Goal: Task Accomplishment & Management: Manage account settings

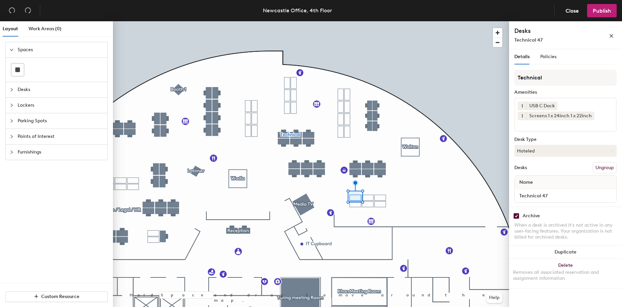
click at [516, 216] on input "checkbox" at bounding box center [516, 216] width 6 height 6
checkbox input "false"
click at [516, 214] on input "checkbox" at bounding box center [516, 216] width 6 height 6
checkbox input "false"
click at [516, 218] on input "checkbox" at bounding box center [516, 216] width 6 height 6
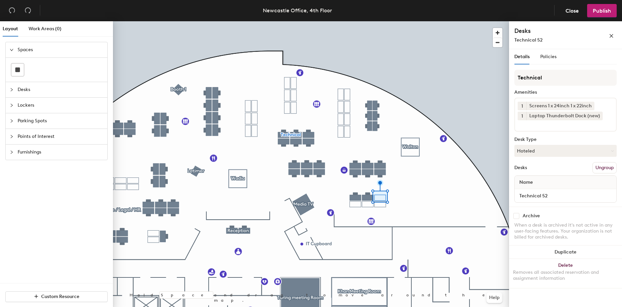
checkbox input "false"
click at [518, 214] on input "checkbox" at bounding box center [516, 216] width 6 height 6
checkbox input "false"
click at [517, 220] on div "Archive When a desk is archived it's not active in any user-facing features. Yo…" at bounding box center [565, 228] width 113 height 42
click at [513, 216] on input "checkbox" at bounding box center [516, 216] width 6 height 6
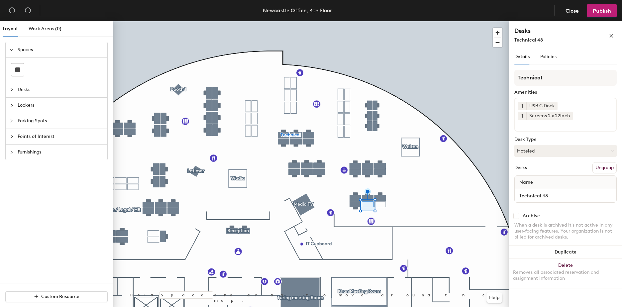
checkbox input "false"
click at [516, 217] on input "checkbox" at bounding box center [516, 216] width 6 height 6
checkbox input "false"
click at [517, 215] on input "checkbox" at bounding box center [516, 216] width 6 height 6
checkbox input "false"
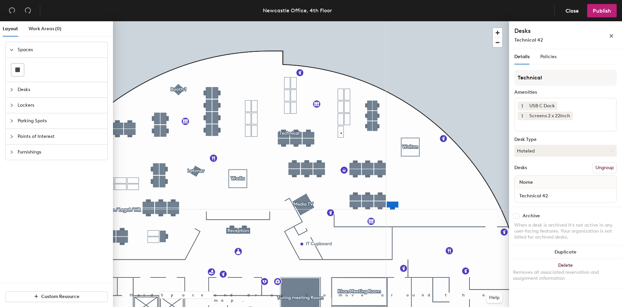
click at [340, 21] on div at bounding box center [311, 21] width 396 height 0
click at [516, 216] on input "checkbox" at bounding box center [516, 216] width 6 height 6
checkbox input "false"
click at [517, 217] on input "checkbox" at bounding box center [516, 216] width 6 height 6
checkbox input "false"
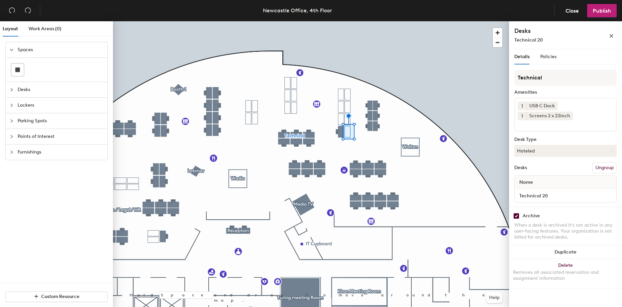
click at [518, 217] on input "checkbox" at bounding box center [516, 216] width 6 height 6
checkbox input "false"
click at [515, 215] on input "checkbox" at bounding box center [516, 216] width 6 height 6
checkbox input "false"
click at [516, 217] on input "checkbox" at bounding box center [516, 216] width 6 height 6
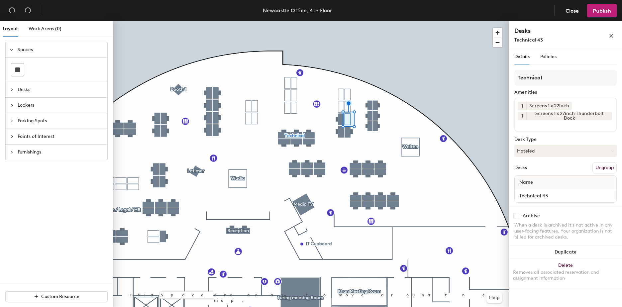
checkbox input "false"
click at [518, 215] on input "checkbox" at bounding box center [516, 216] width 6 height 6
checkbox input "false"
click at [518, 215] on input "checkbox" at bounding box center [516, 216] width 6 height 6
checkbox input "false"
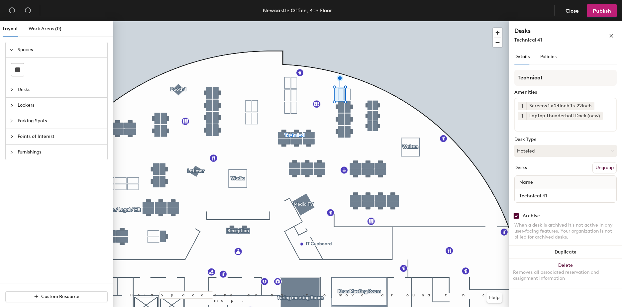
click at [516, 214] on input "checkbox" at bounding box center [516, 216] width 6 height 6
checkbox input "false"
click at [517, 217] on input "checkbox" at bounding box center [516, 216] width 6 height 6
checkbox input "false"
click at [553, 106] on icon at bounding box center [553, 105] width 5 height 5
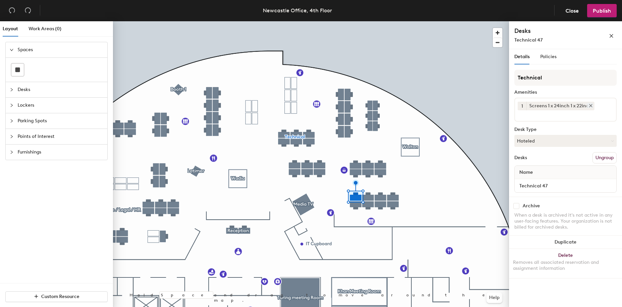
click at [589, 107] on icon at bounding box center [590, 105] width 3 height 3
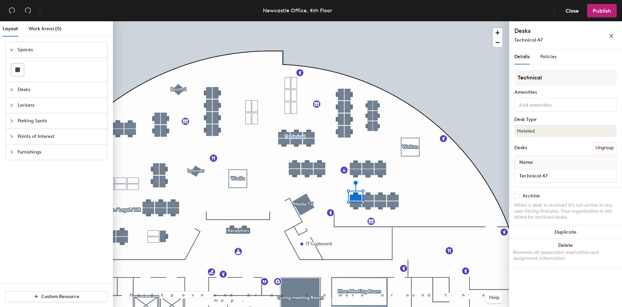
click at [577, 105] on div at bounding box center [565, 105] width 102 height 14
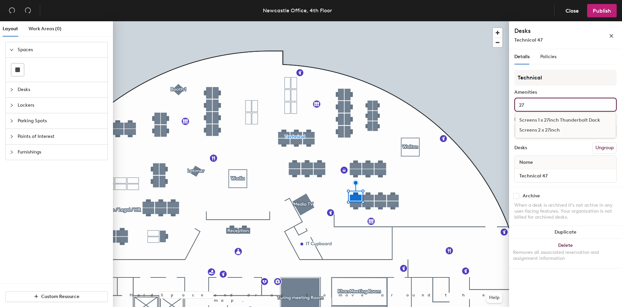
type input "27"
click at [579, 121] on div "Screens 1 x 27inch Thunderbolt Dock" at bounding box center [565, 120] width 100 height 10
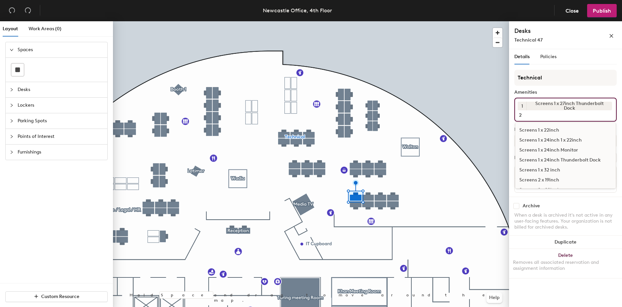
type input "2"
click at [571, 128] on div "Screens 1 x 22inch" at bounding box center [565, 130] width 100 height 10
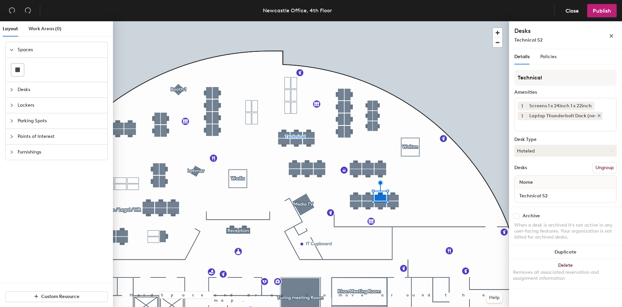
click at [597, 116] on icon at bounding box center [599, 115] width 5 height 5
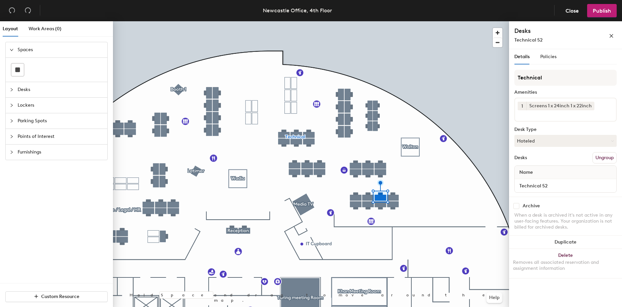
click at [574, 118] on div "1 Screens 1 x 24inch 1 x 22inch" at bounding box center [565, 110] width 102 height 24
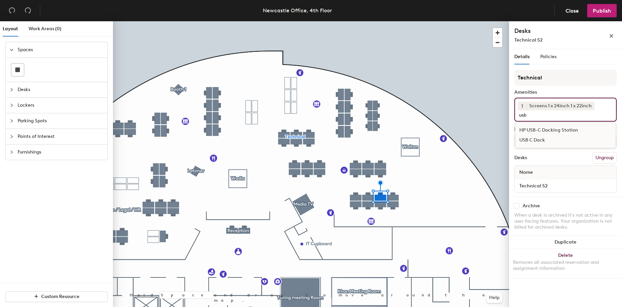
type input "usb"
click at [534, 139] on div "USB C Dock" at bounding box center [565, 140] width 100 height 10
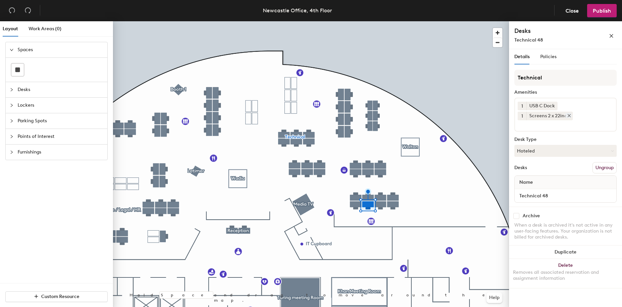
click at [567, 116] on icon at bounding box center [569, 115] width 5 height 5
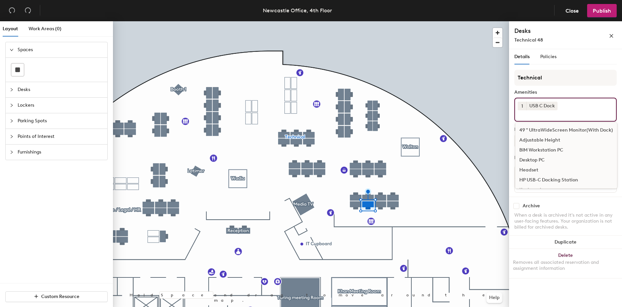
click at [567, 116] on input at bounding box center [547, 114] width 60 height 8
type input "24"
click at [567, 130] on div "Screens 1 x 24inch 1 x 22inch" at bounding box center [565, 130] width 100 height 10
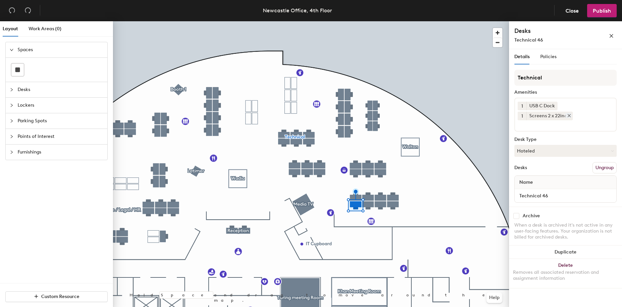
click at [568, 117] on icon at bounding box center [569, 115] width 3 height 3
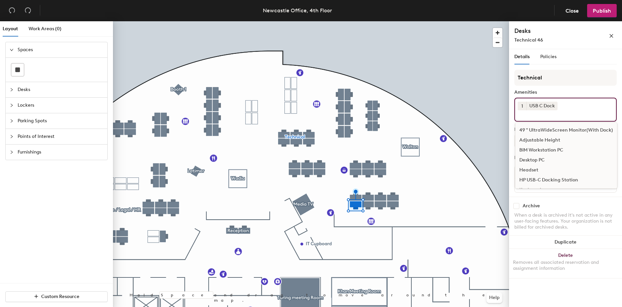
click at [568, 117] on input at bounding box center [547, 114] width 60 height 8
type input "24"
click at [565, 131] on div "Screens 1 x 24inch 1 x 22inch" at bounding box center [565, 130] width 100 height 10
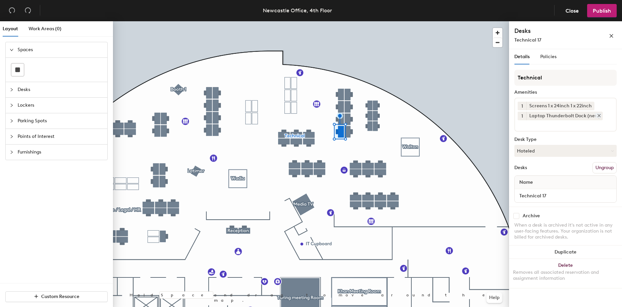
click at [597, 117] on icon at bounding box center [599, 115] width 5 height 5
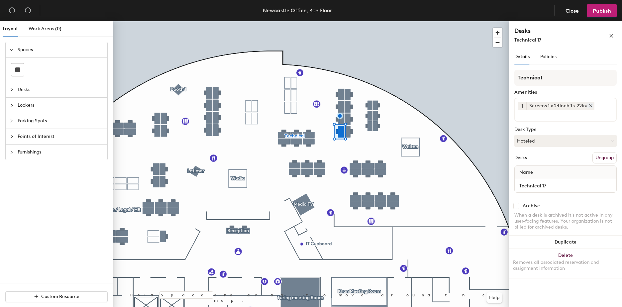
click at [593, 107] on icon at bounding box center [590, 105] width 5 height 5
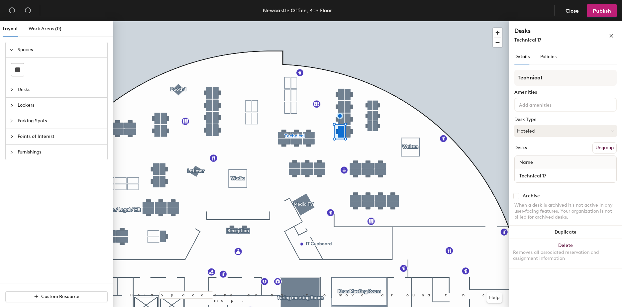
click at [577, 110] on div at bounding box center [565, 105] width 102 height 14
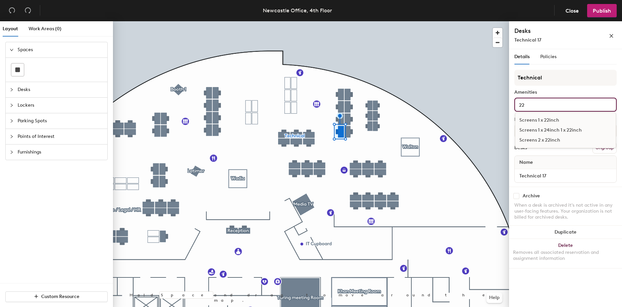
type input "22"
click at [562, 144] on div "Screens 2 x 22inch" at bounding box center [565, 140] width 100 height 10
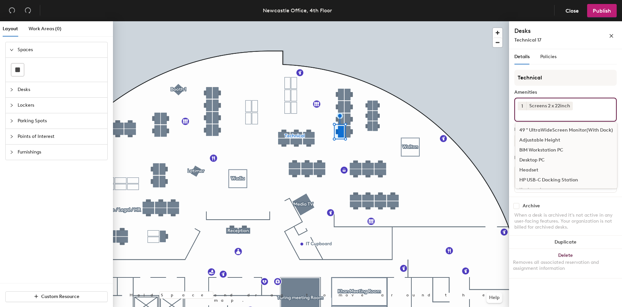
click at [552, 114] on input at bounding box center [547, 114] width 60 height 8
type input "usb"
click at [553, 143] on div "USB C Dock" at bounding box center [565, 140] width 100 height 10
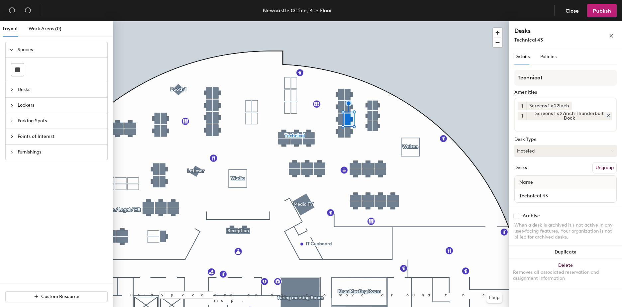
click at [607, 115] on icon at bounding box center [608, 115] width 3 height 3
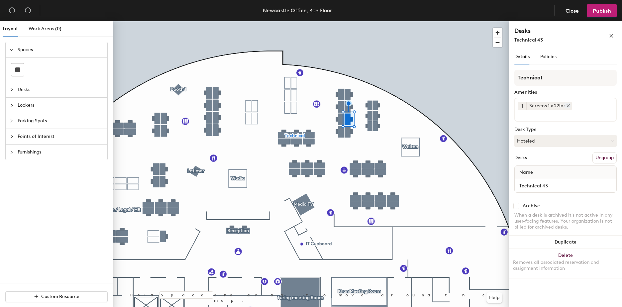
click at [567, 107] on icon at bounding box center [568, 105] width 5 height 5
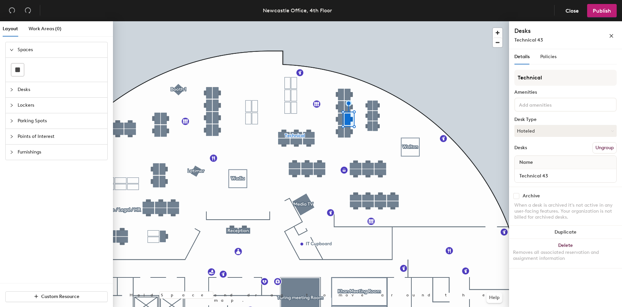
click at [560, 107] on input at bounding box center [547, 104] width 60 height 8
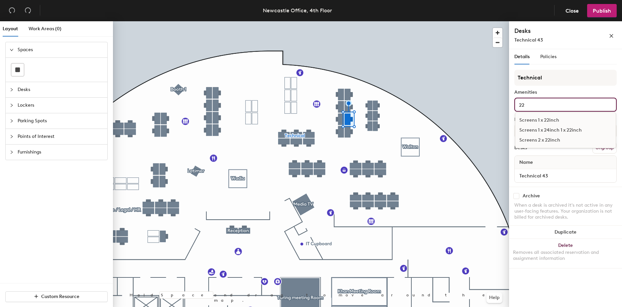
type input "22"
click at [555, 138] on div "Screens 2 x 22inch" at bounding box center [565, 140] width 100 height 10
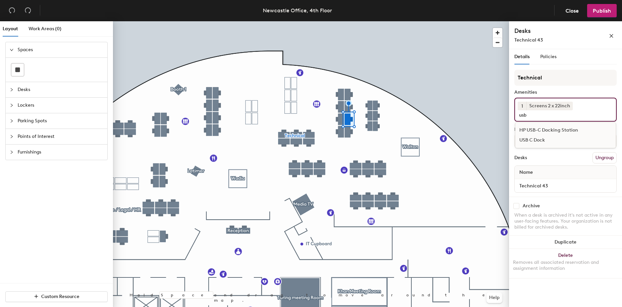
type input "usb"
click at [528, 138] on div "USB C Dock" at bounding box center [565, 140] width 100 height 10
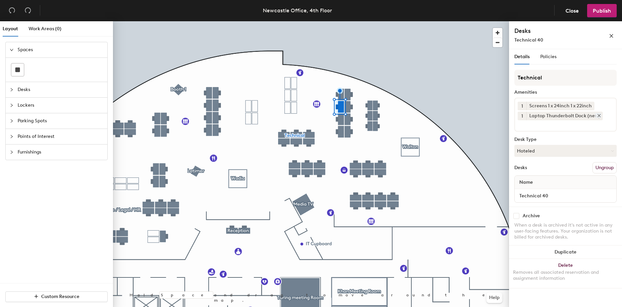
click at [597, 116] on icon at bounding box center [599, 115] width 5 height 5
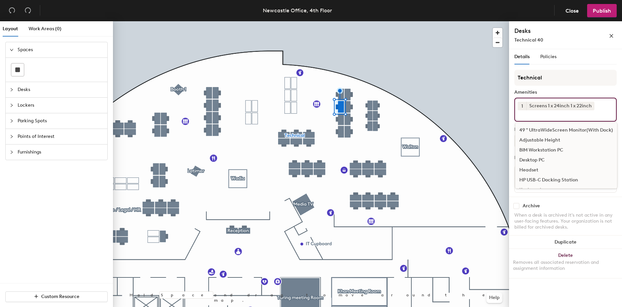
click at [596, 116] on div "1 Screens 1 x 24inch 1 x 22inch 49 " UltraWideScreen Monitor(With Dock) Adjusta…" at bounding box center [565, 110] width 102 height 24
type input "i"
type input "usb"
click at [540, 141] on div "USB C Dock" at bounding box center [565, 140] width 100 height 10
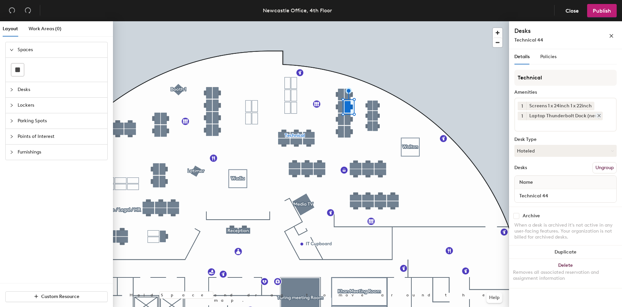
click at [597, 117] on icon at bounding box center [599, 115] width 5 height 5
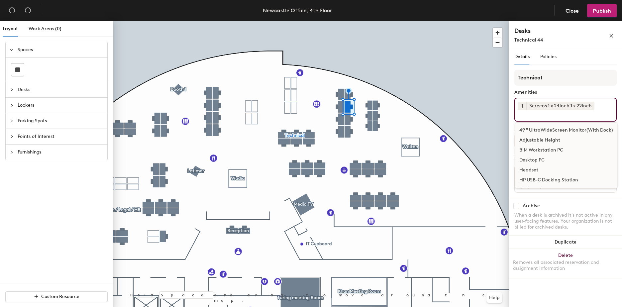
click at [564, 116] on input at bounding box center [547, 114] width 60 height 8
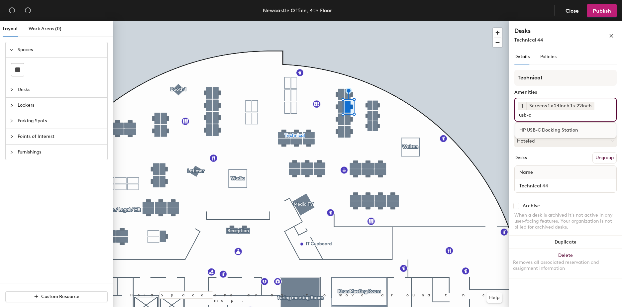
type input "usb-c"
click at [537, 127] on div "HP USB-C Docking Station" at bounding box center [565, 130] width 100 height 10
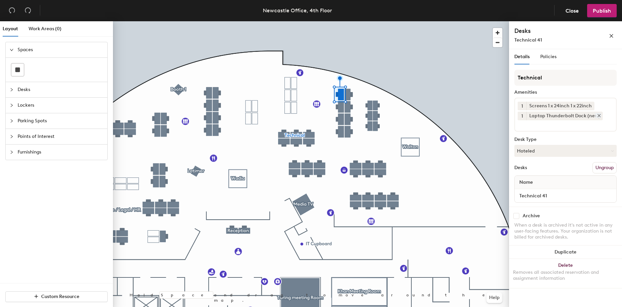
click at [599, 116] on icon at bounding box center [599, 115] width 5 height 5
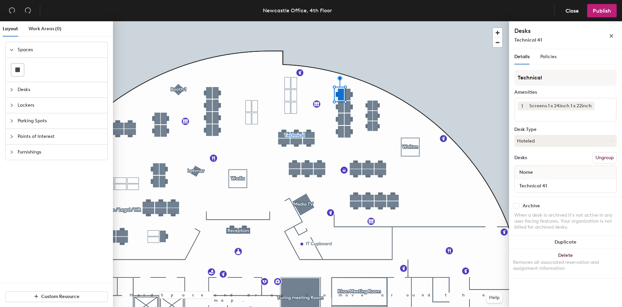
click at [595, 115] on div "1 Screens 1 x 24inch 1 x 22inch" at bounding box center [565, 110] width 102 height 24
type input "usb c"
click at [537, 130] on div "USB C Dock" at bounding box center [565, 130] width 100 height 10
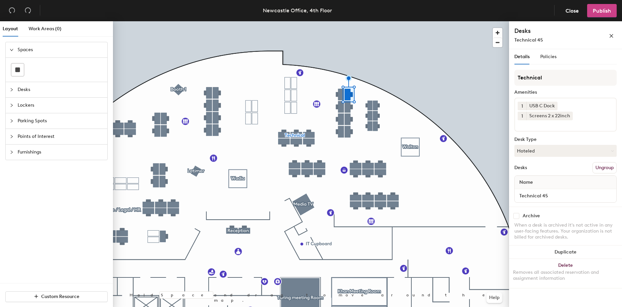
click at [596, 14] on button "Publish" at bounding box center [602, 10] width 30 height 13
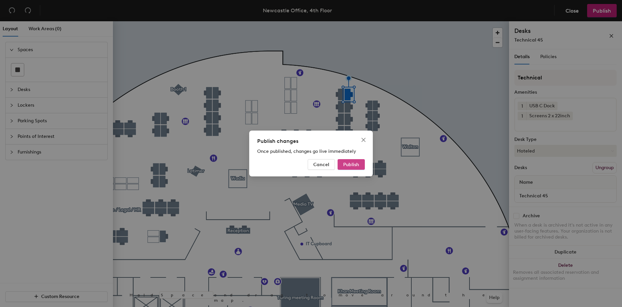
click at [355, 164] on span "Publish" at bounding box center [351, 165] width 16 height 6
